Goal: Task Accomplishment & Management: Manage account settings

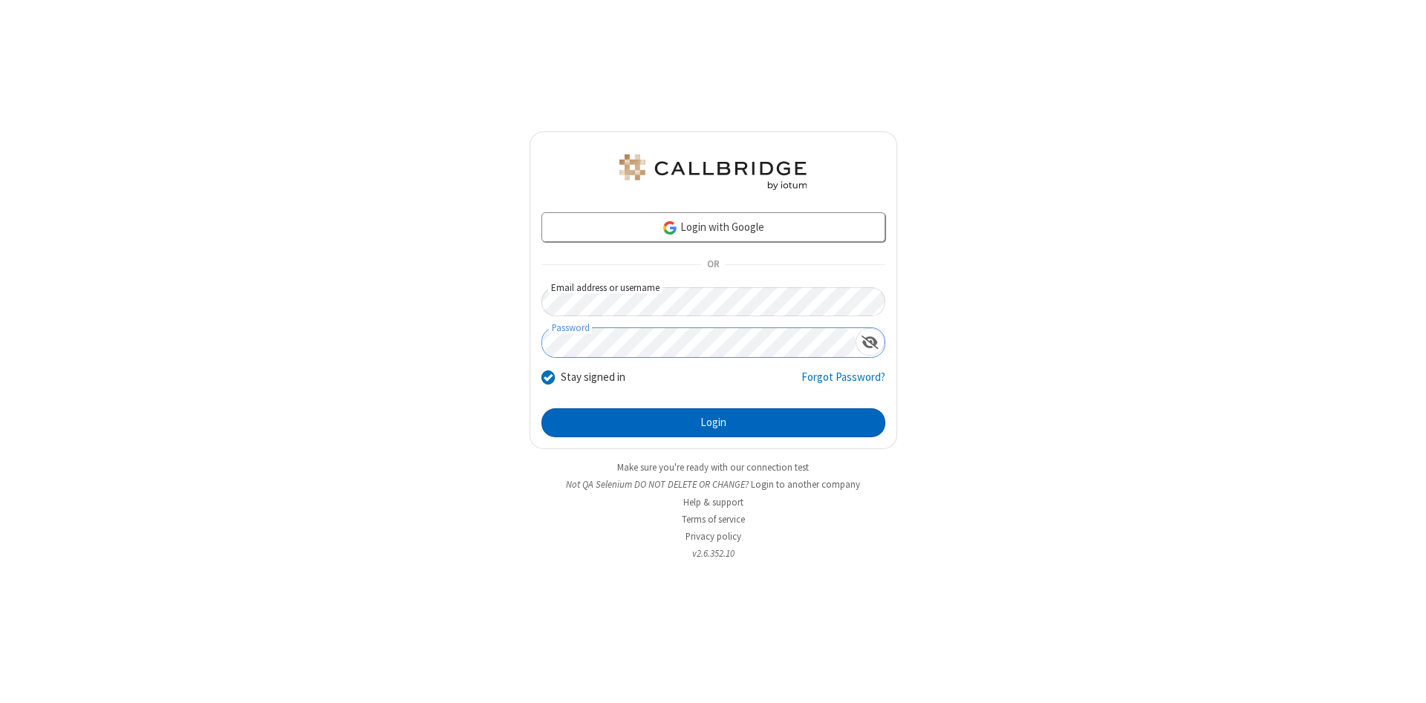
click at [713, 423] on button "Login" at bounding box center [713, 423] width 344 height 30
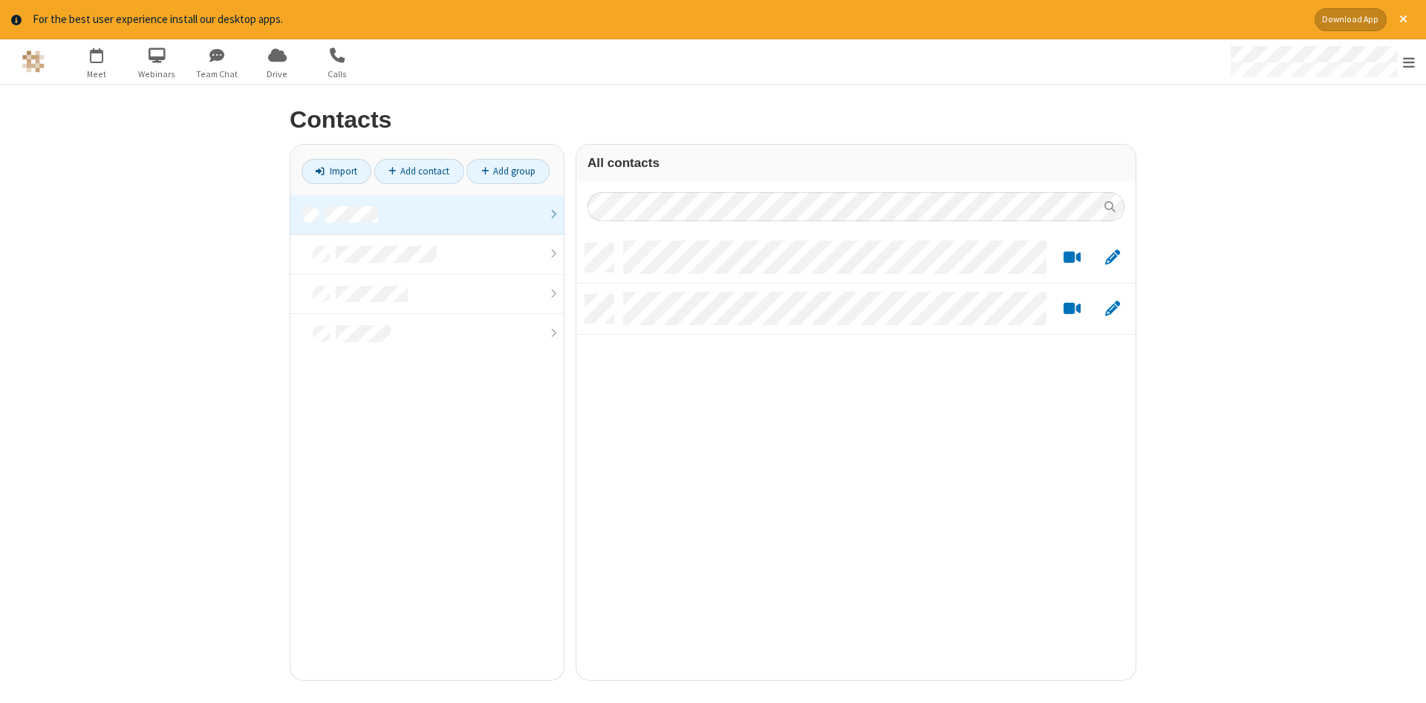
scroll to position [448, 559]
click at [427, 215] on link at bounding box center [426, 215] width 273 height 40
click at [419, 171] on link "Add contact" at bounding box center [419, 171] width 90 height 25
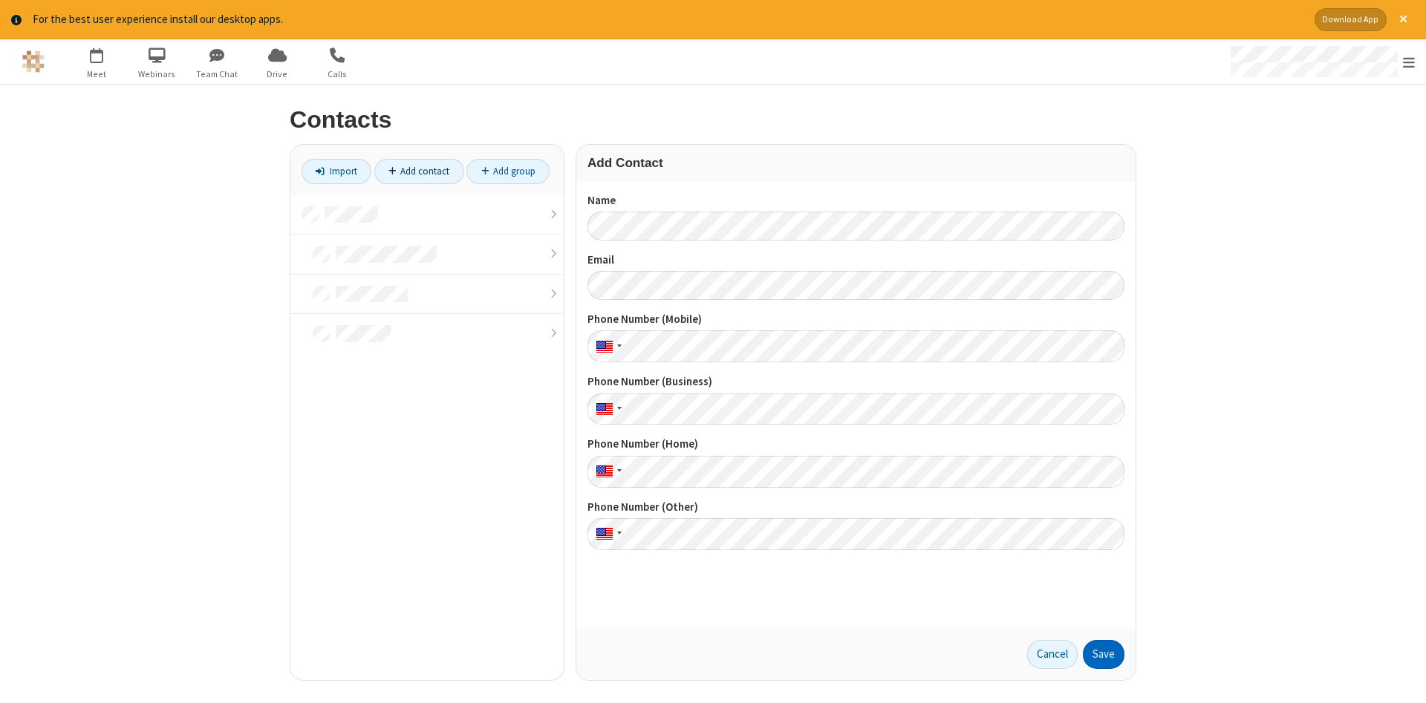
click at [1104, 654] on button "Save" at bounding box center [1104, 655] width 42 height 30
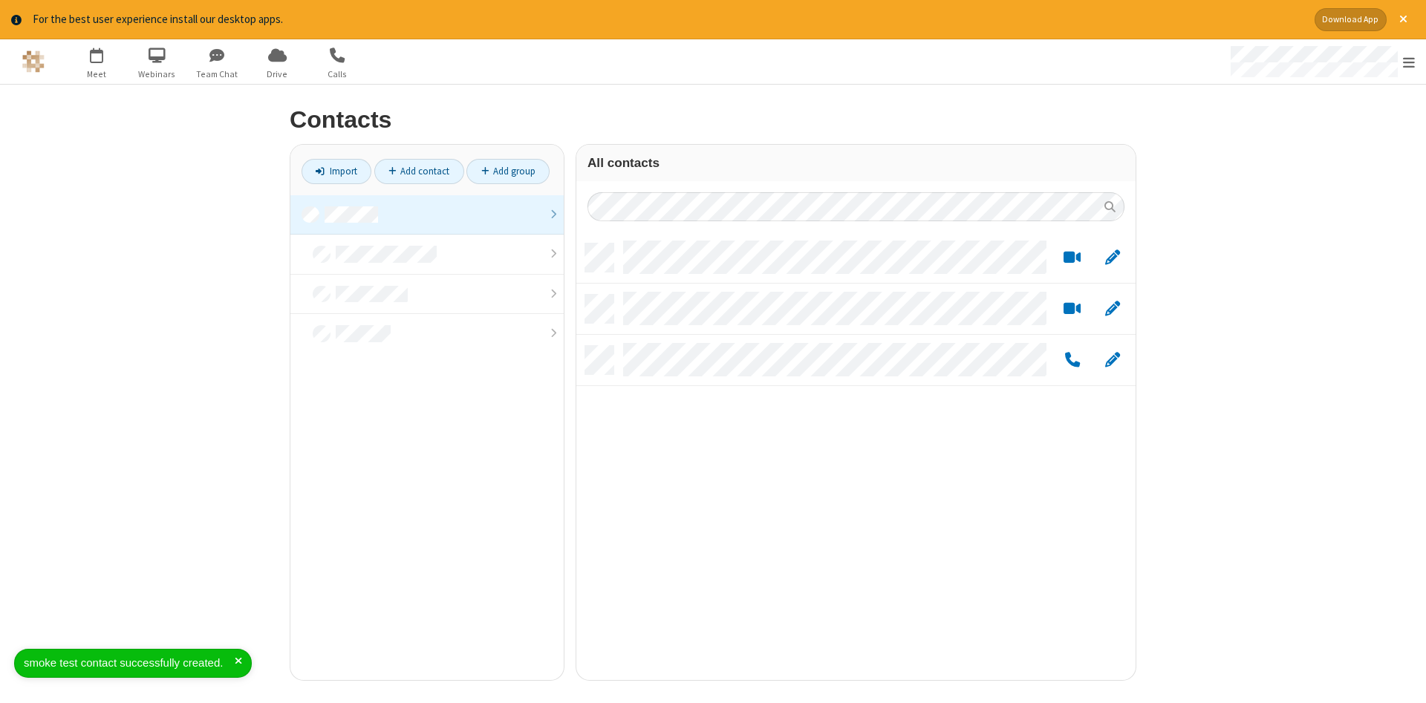
scroll to position [448, 559]
